Goal: Find contact information: Find contact information

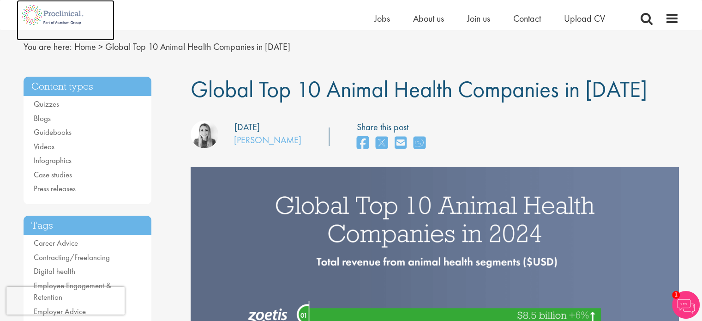
scroll to position [28, 0]
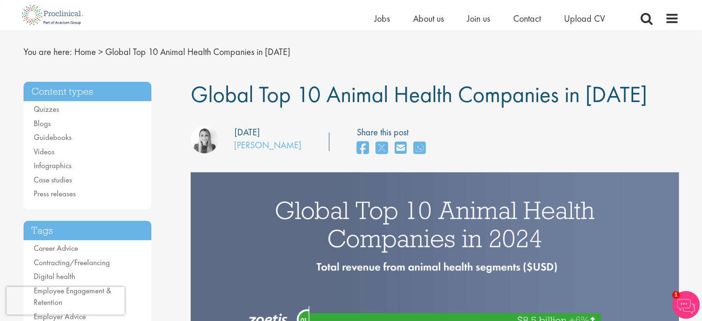
scroll to position [44, 0]
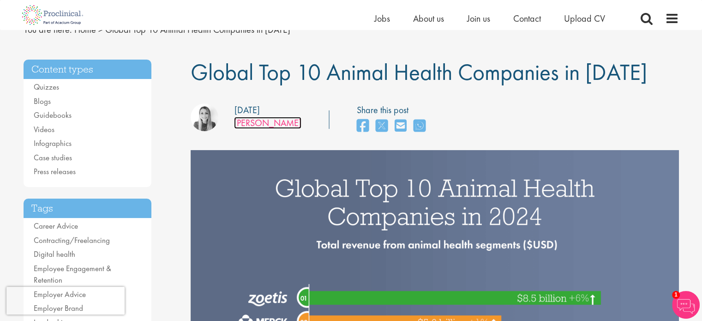
click at [278, 123] on link "[PERSON_NAME]" at bounding box center [267, 123] width 67 height 12
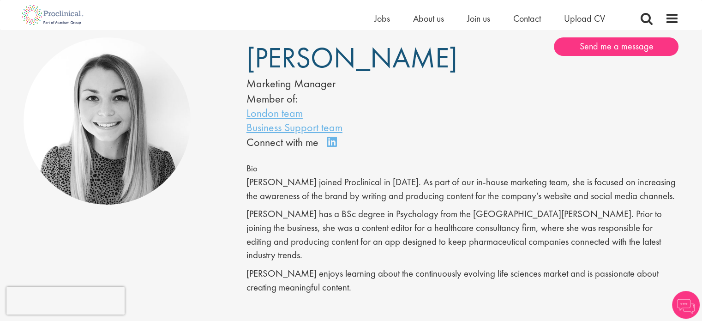
scroll to position [66, 0]
